Goal: Task Accomplishment & Management: Manage account settings

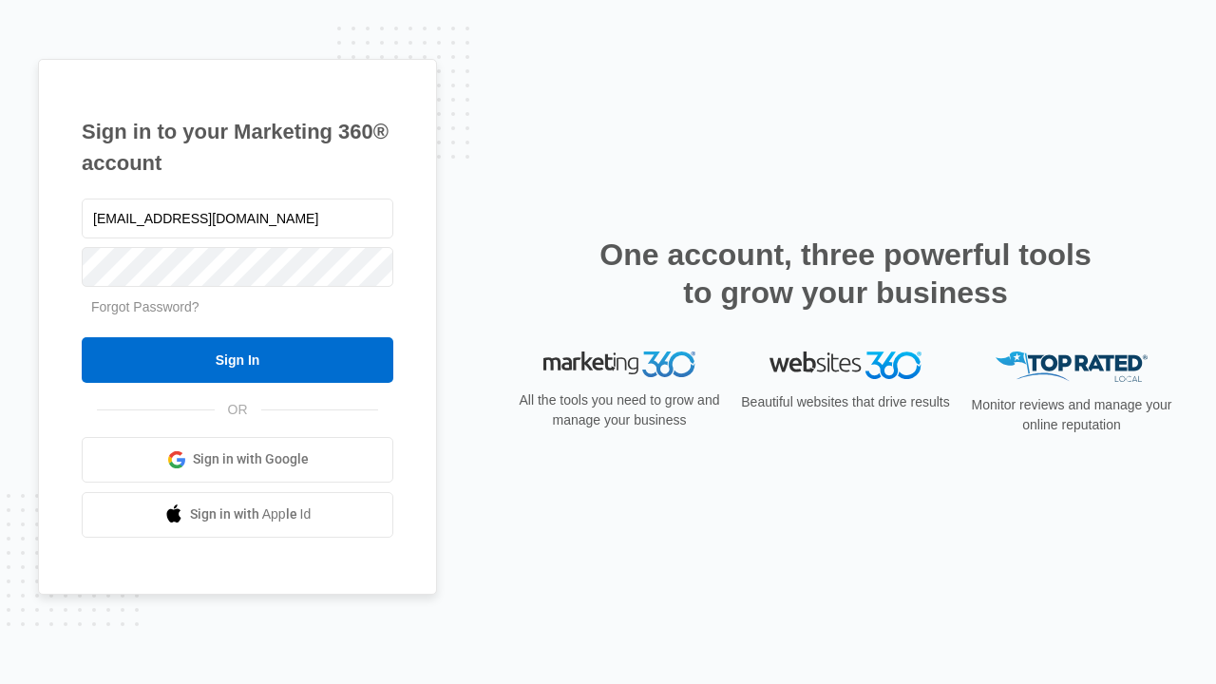
type input "[EMAIL_ADDRESS][DOMAIN_NAME]"
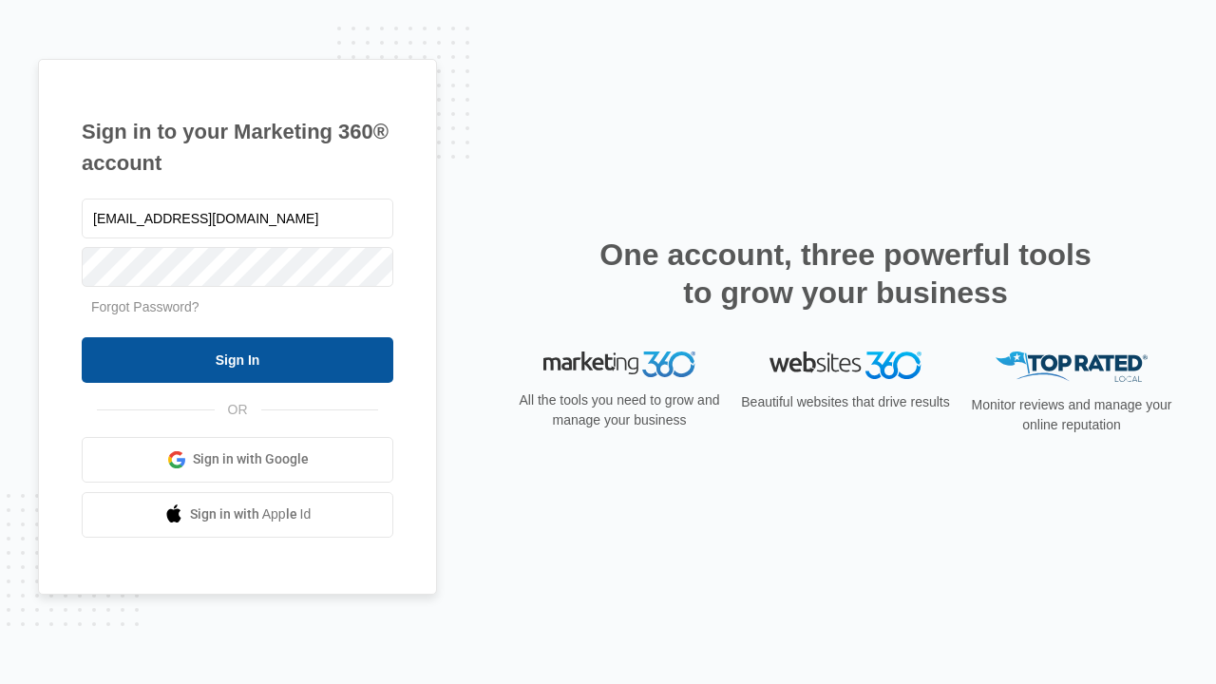
click at [238, 359] on input "Sign In" at bounding box center [238, 360] width 312 height 46
